Goal: Information Seeking & Learning: Learn about a topic

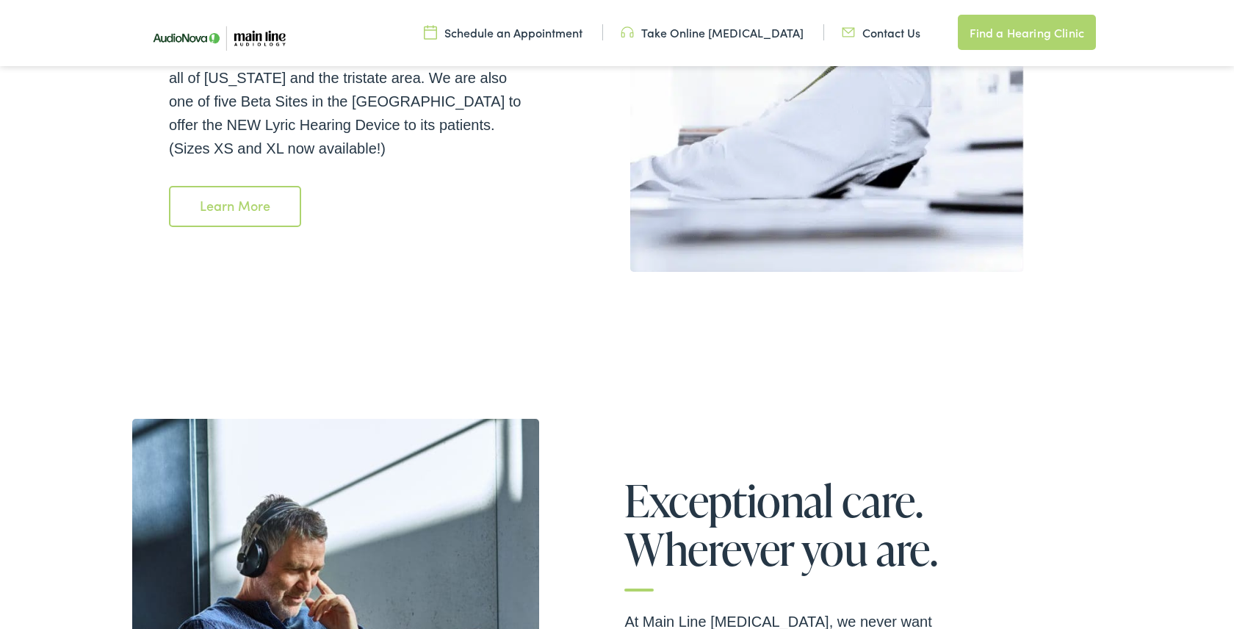
scroll to position [2544, 0]
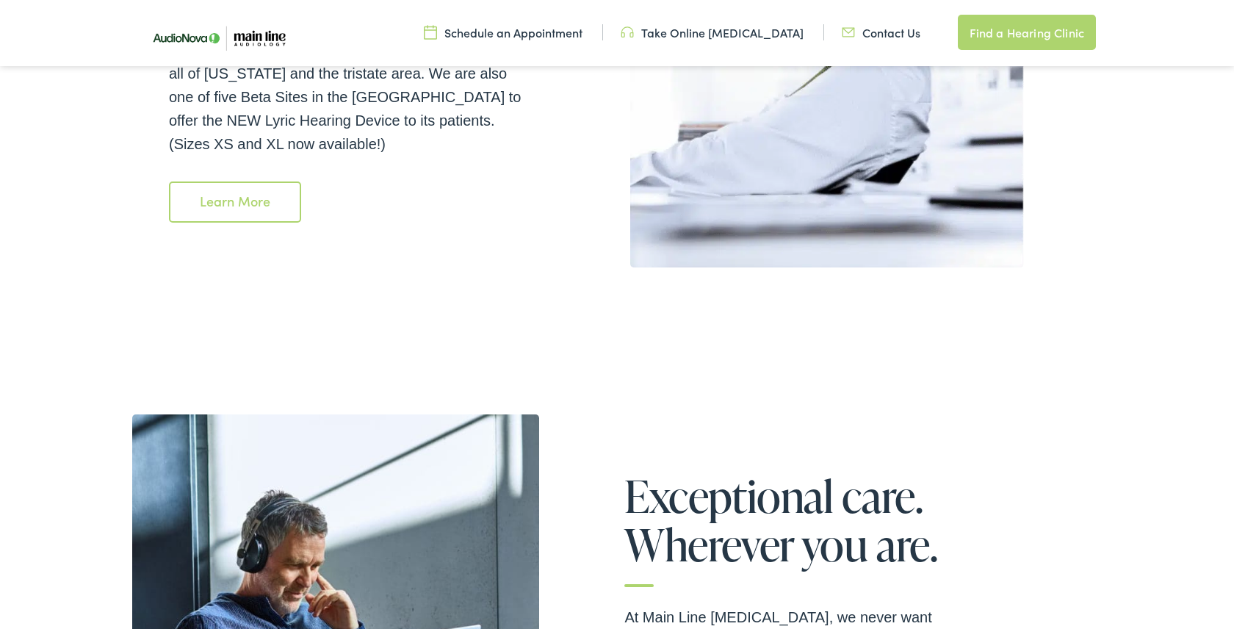
click at [253, 185] on link "Learn More" at bounding box center [235, 201] width 132 height 41
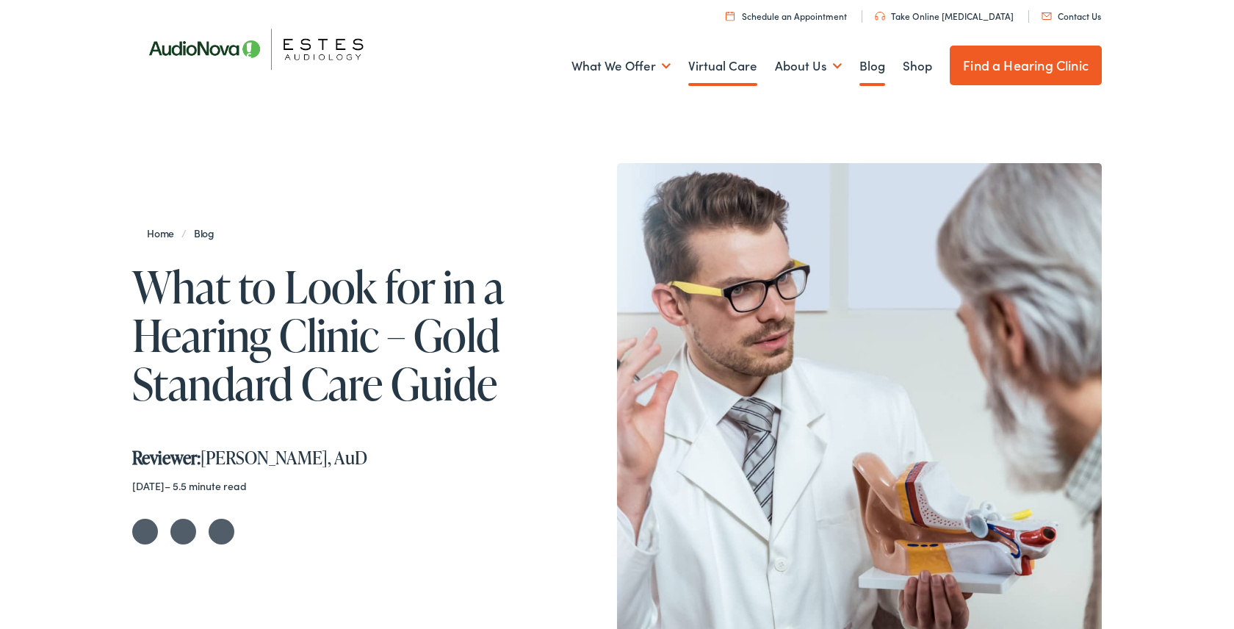
scroll to position [18, 0]
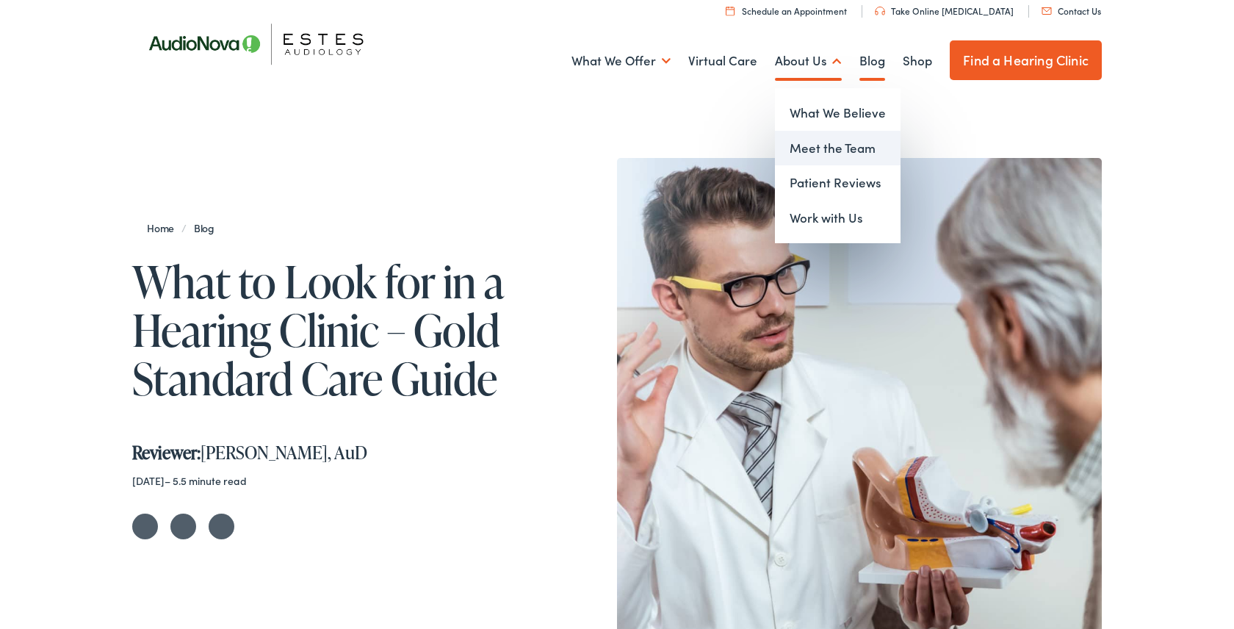
click at [826, 142] on link "Meet the Team" at bounding box center [838, 148] width 126 height 35
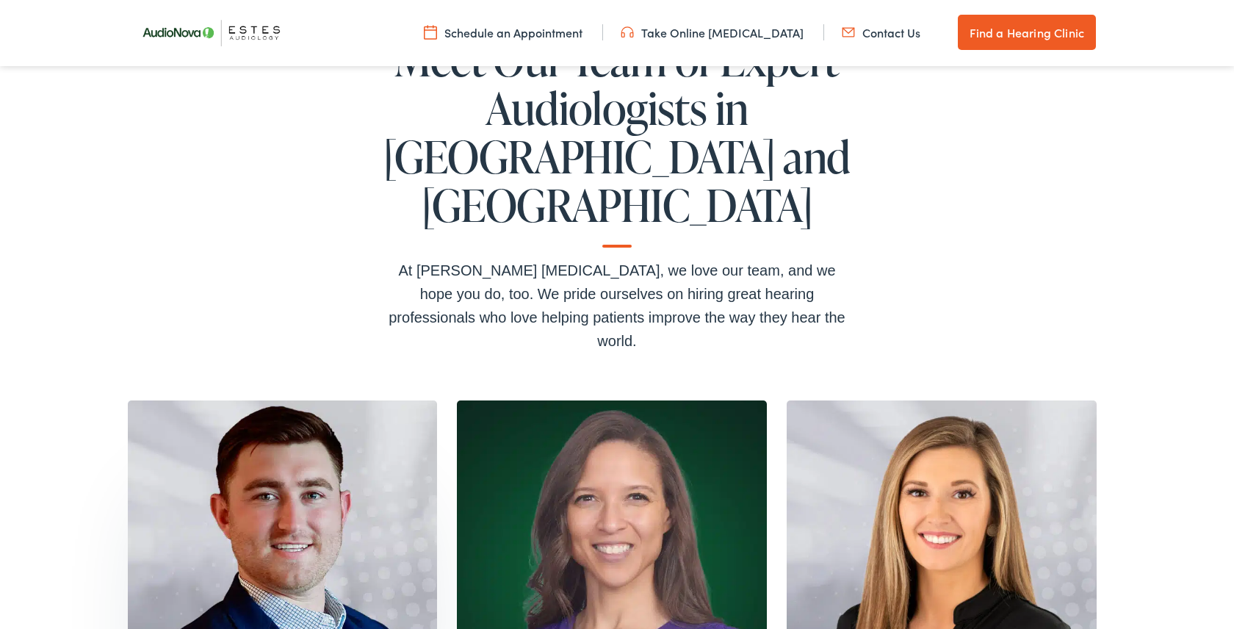
scroll to position [231, 0]
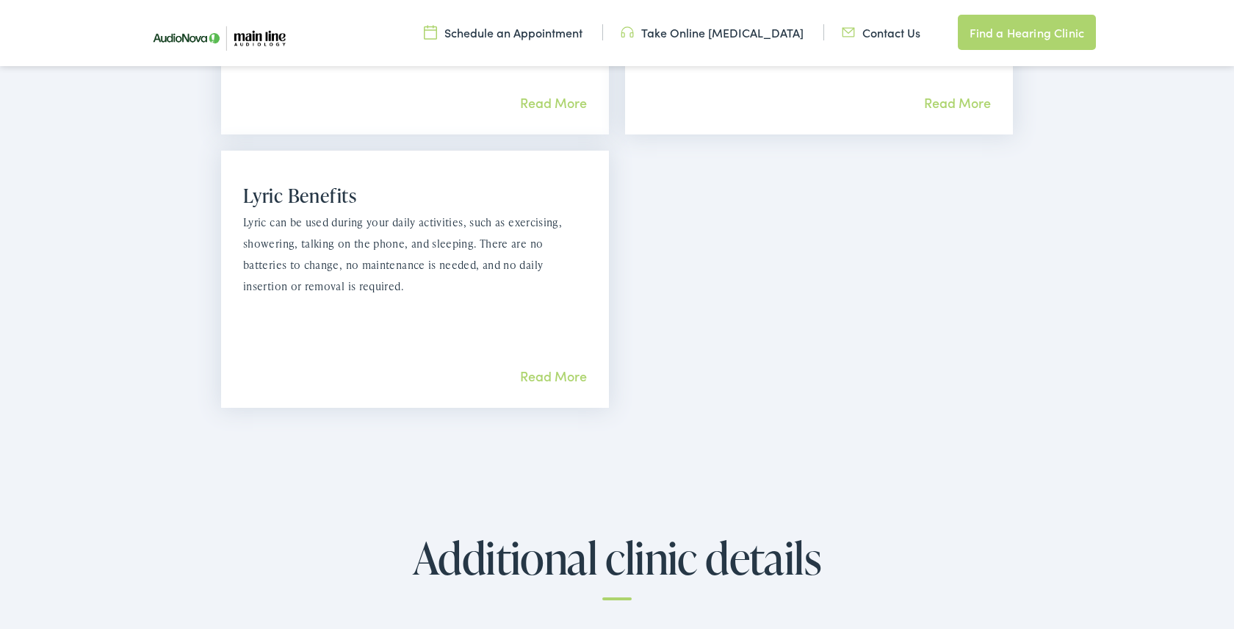
scroll to position [1573, 0]
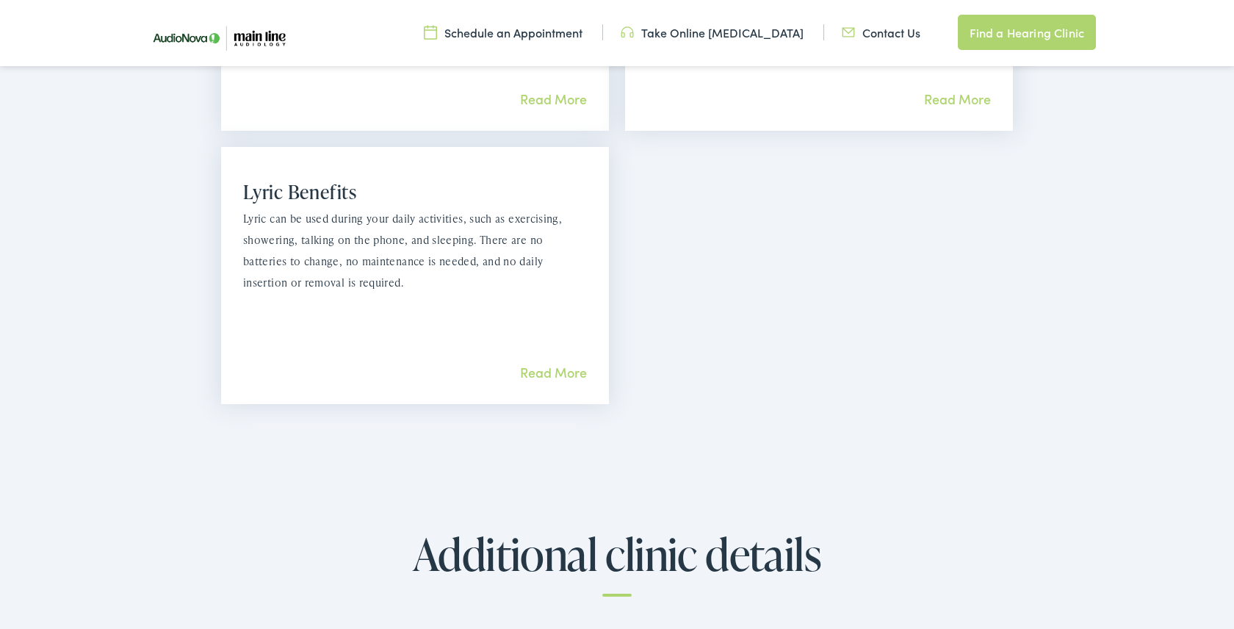
click at [549, 363] on link "Read More" at bounding box center [553, 372] width 67 height 18
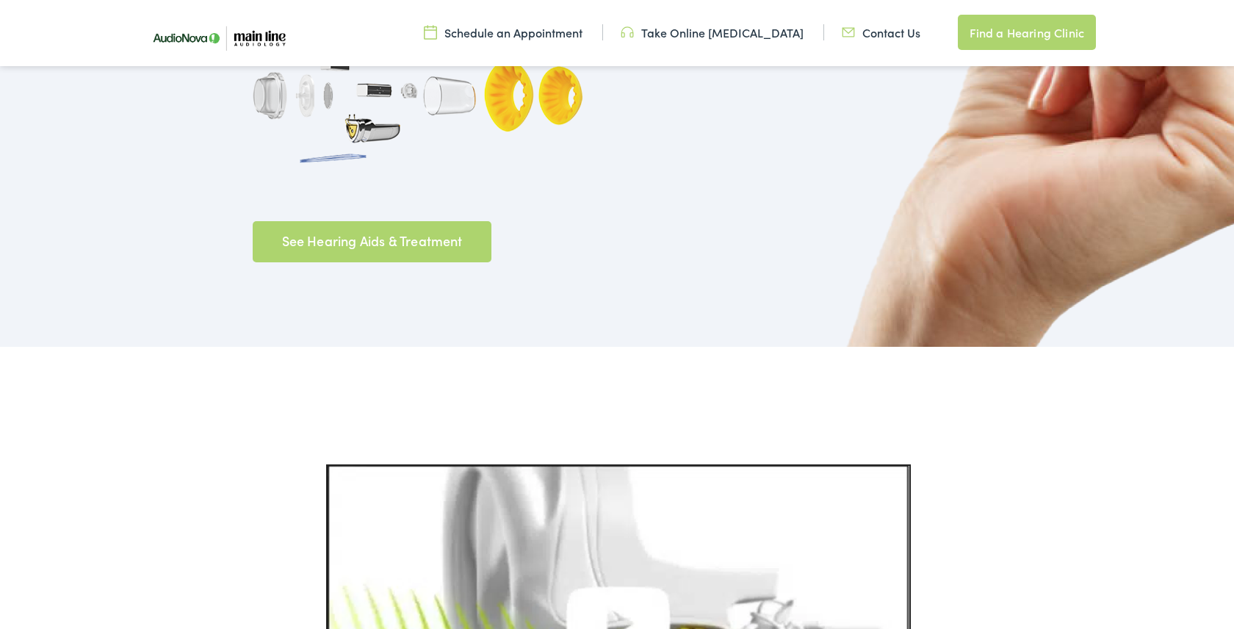
scroll to position [1475, 0]
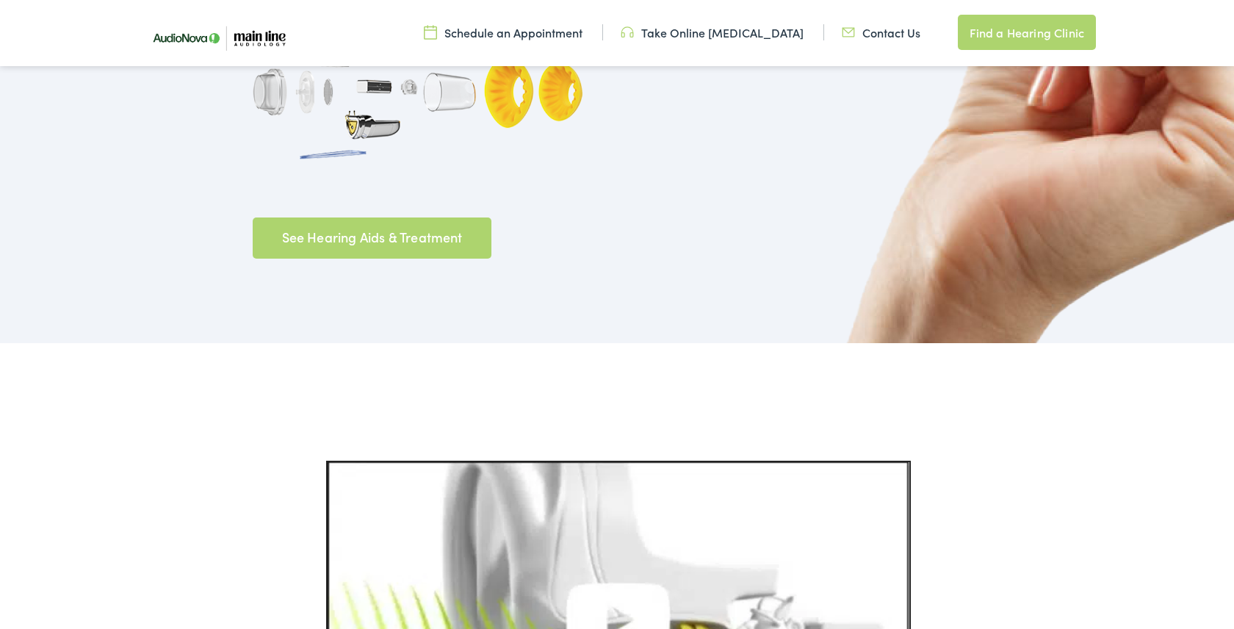
click at [348, 217] on link "See Hearing Aids & Treatment" at bounding box center [372, 237] width 239 height 41
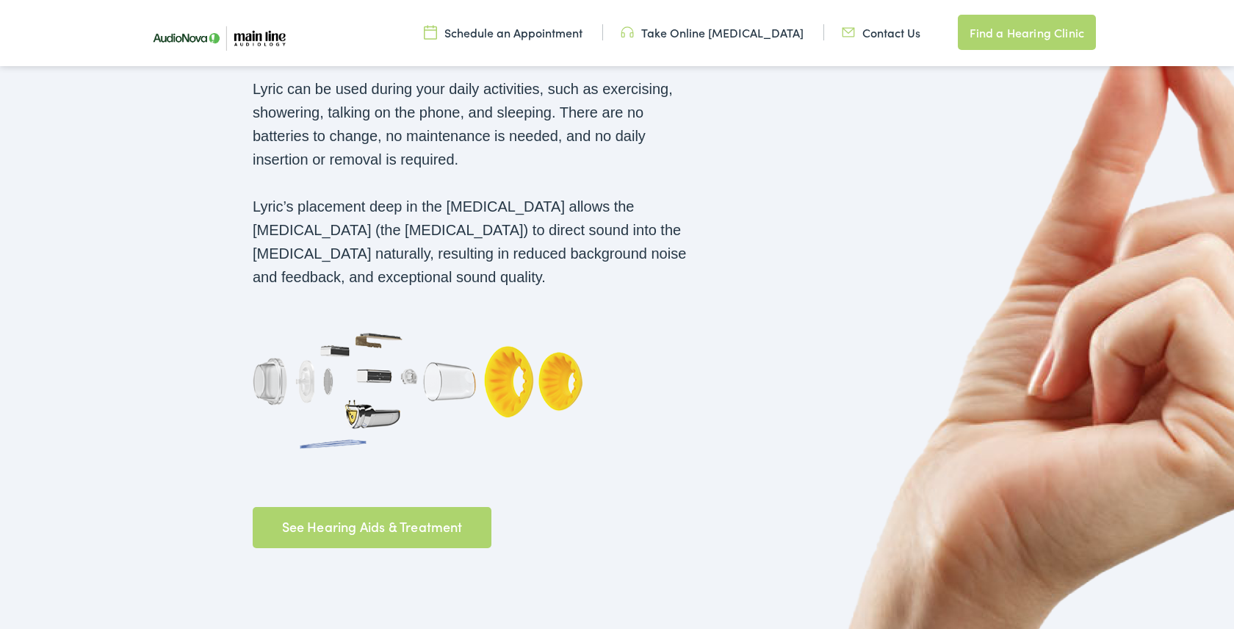
scroll to position [1184, 0]
